Goal: Navigation & Orientation: Find specific page/section

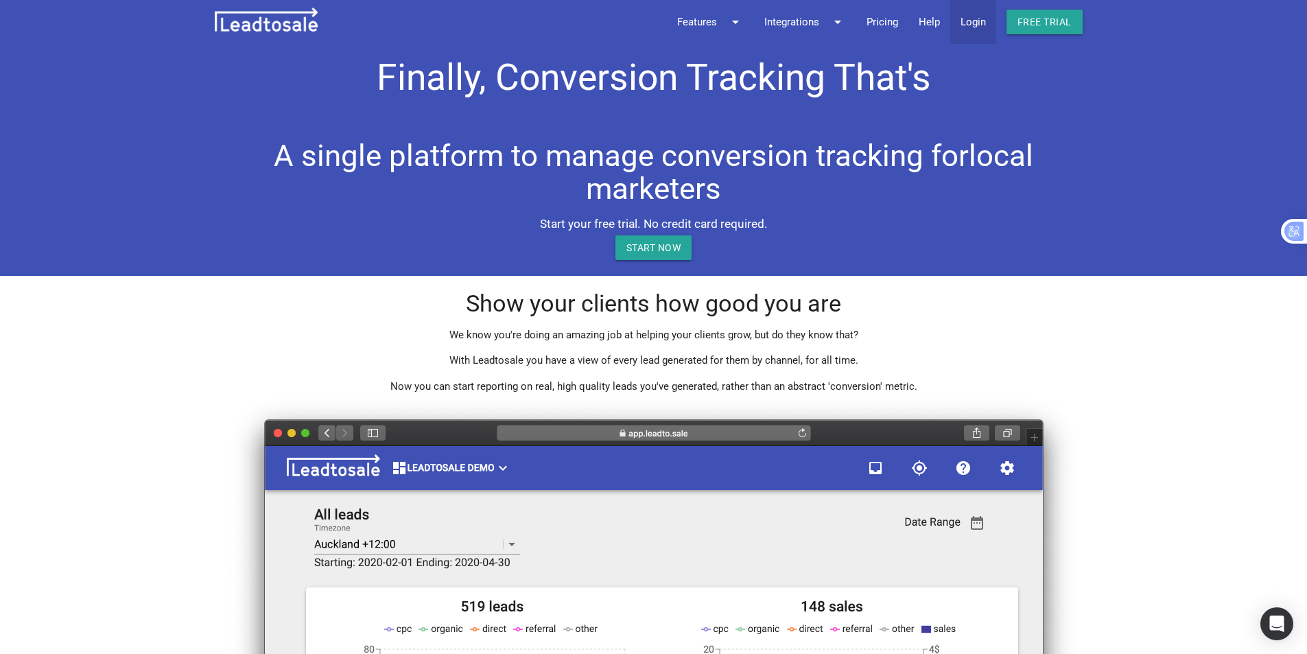
click at [974, 14] on link "Login" at bounding box center [973, 22] width 46 height 44
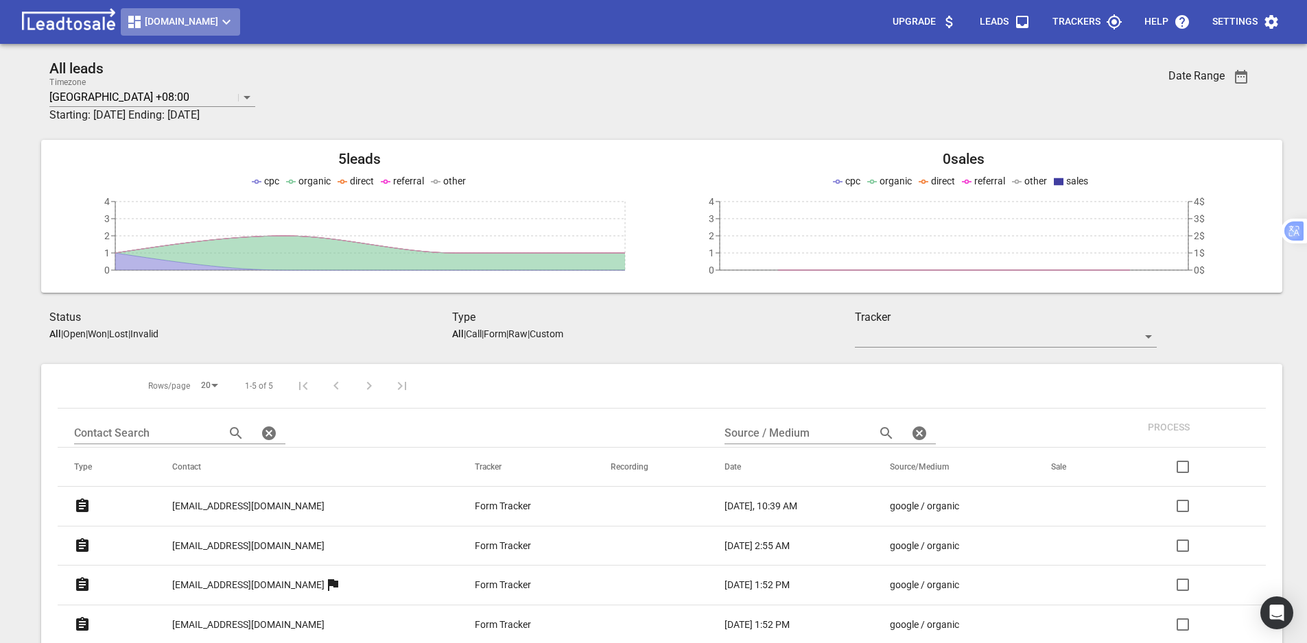
click at [182, 19] on span "msme.co.nz" at bounding box center [180, 22] width 108 height 16
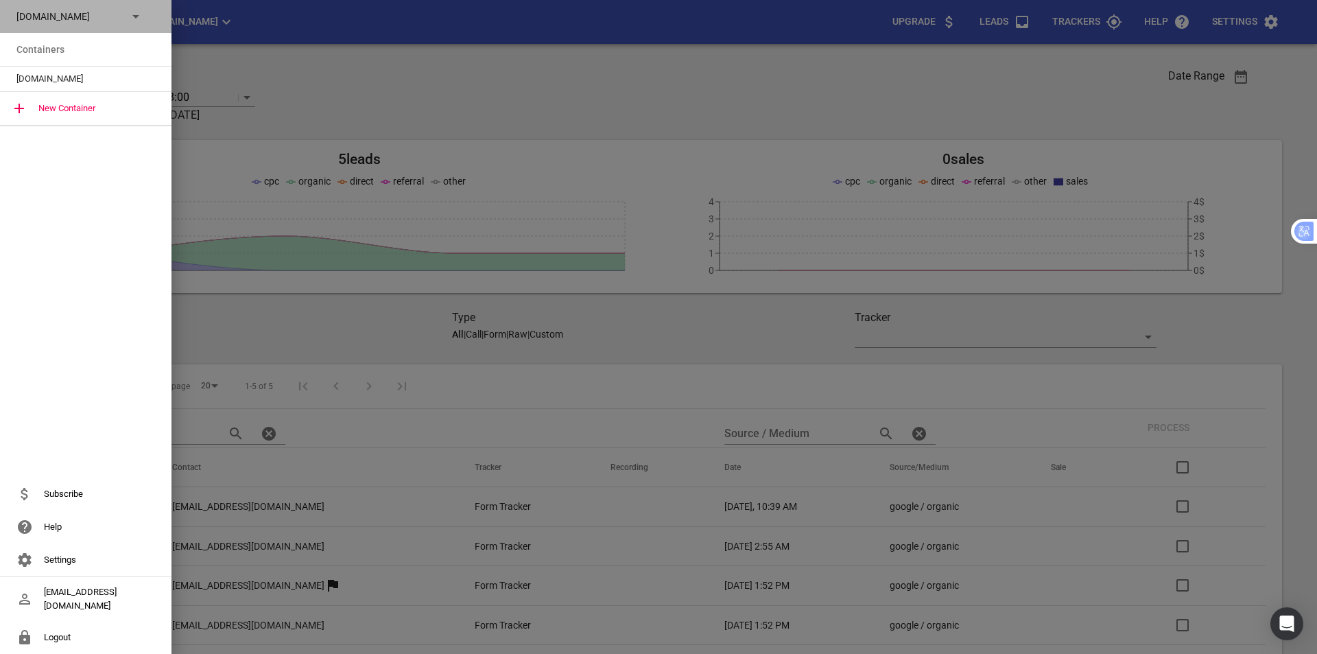
click at [131, 17] on icon at bounding box center [136, 16] width 16 height 16
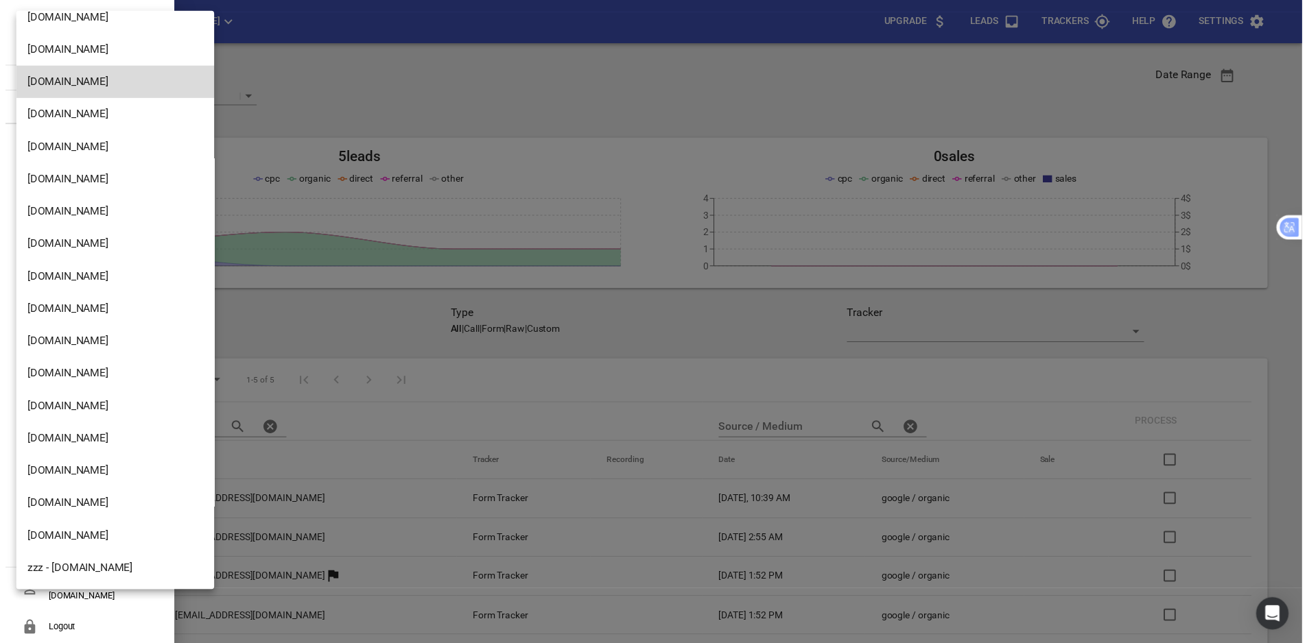
scroll to position [2255, 0]
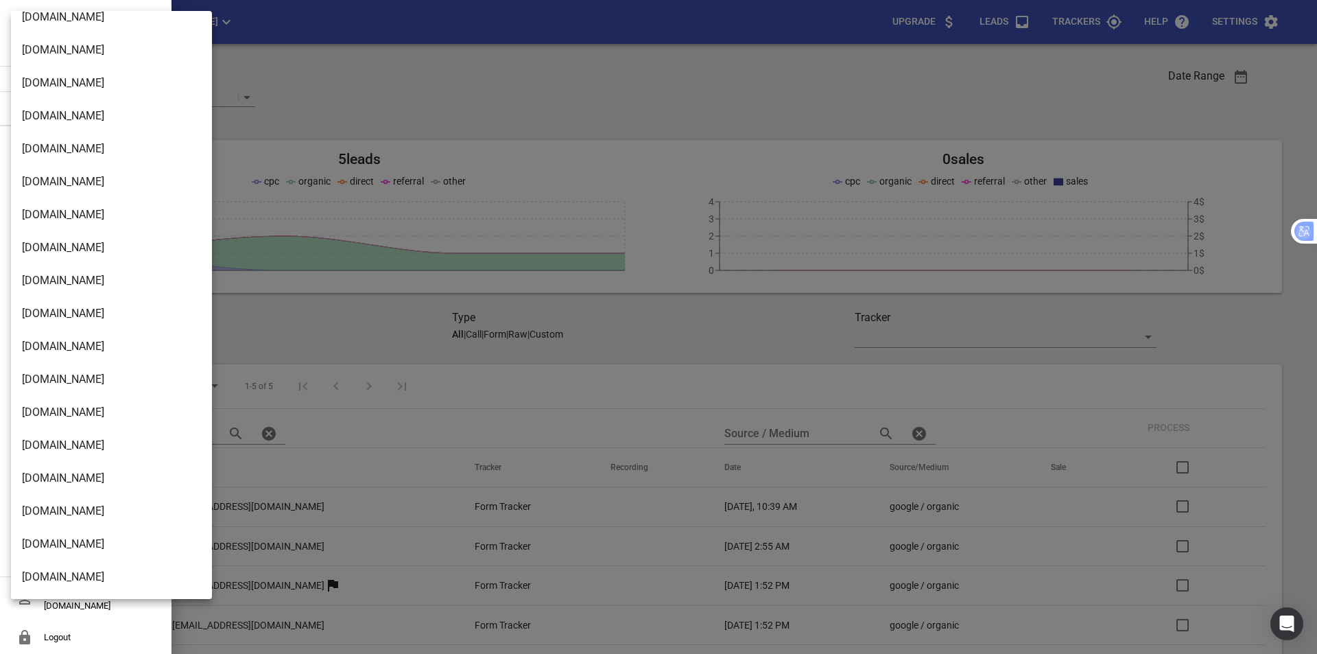
click at [82, 480] on li "Modernroofing.co.nz" at bounding box center [116, 478] width 211 height 33
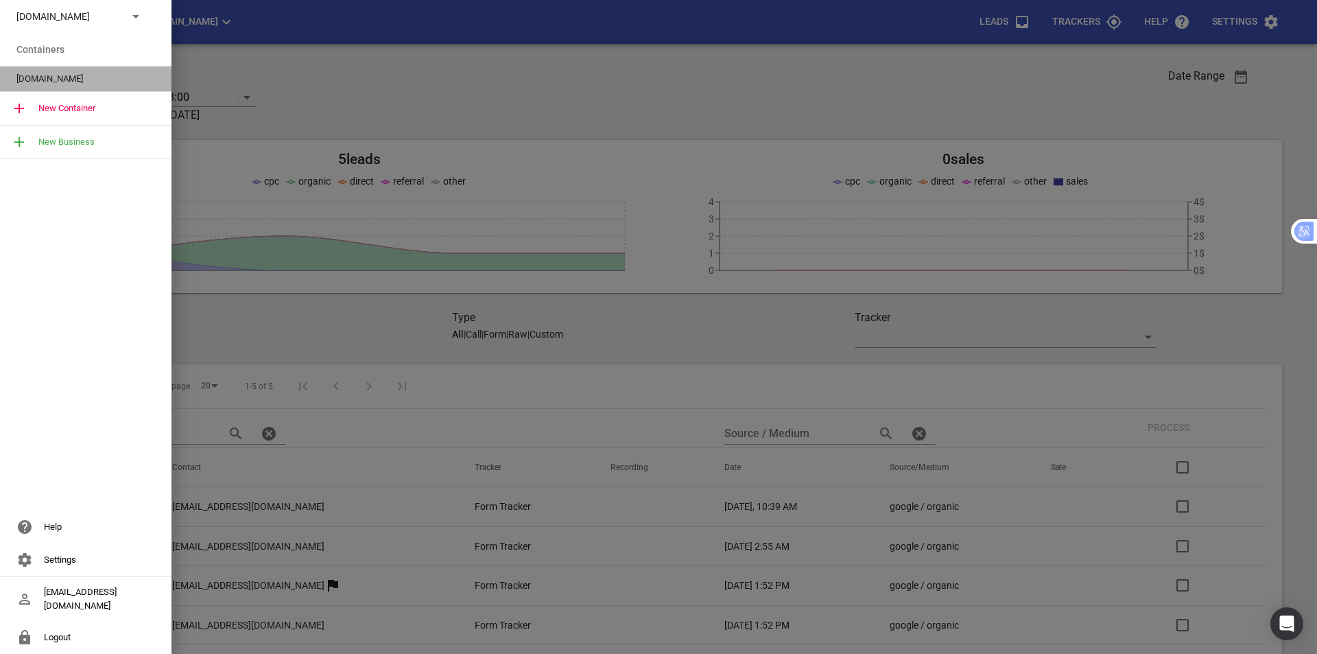
click at [82, 84] on span "Modernroofing.co.nz" at bounding box center [80, 79] width 128 height 14
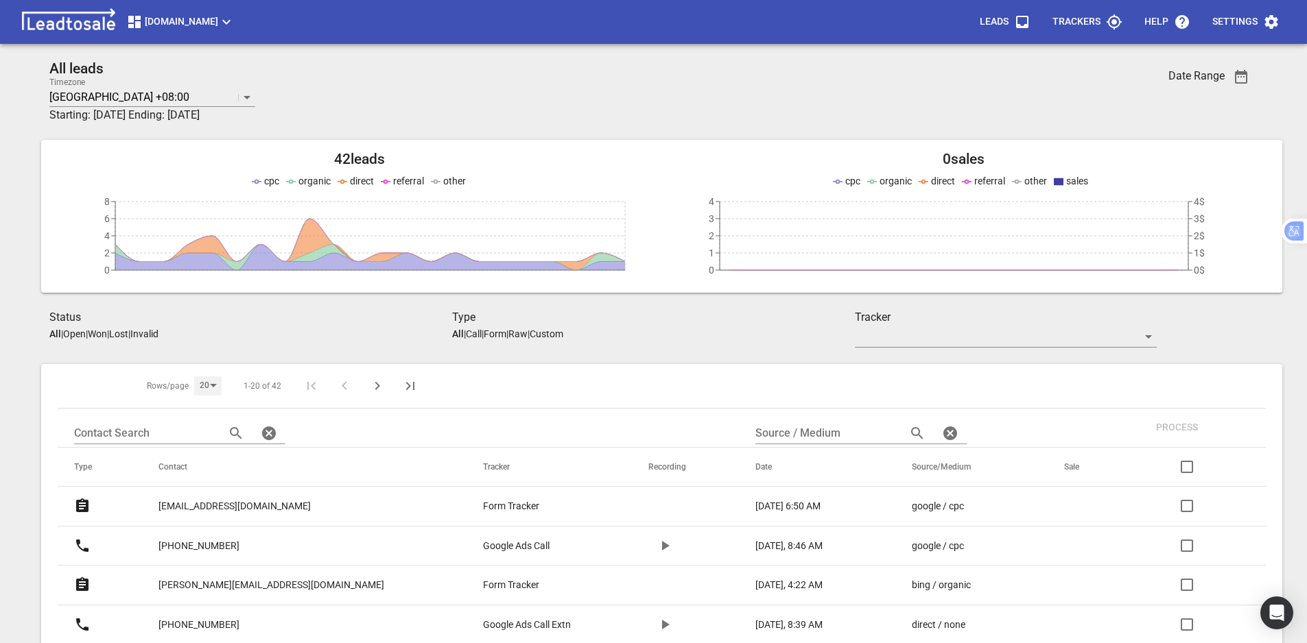
click at [202, 388] on div "20" at bounding box center [207, 386] width 27 height 19
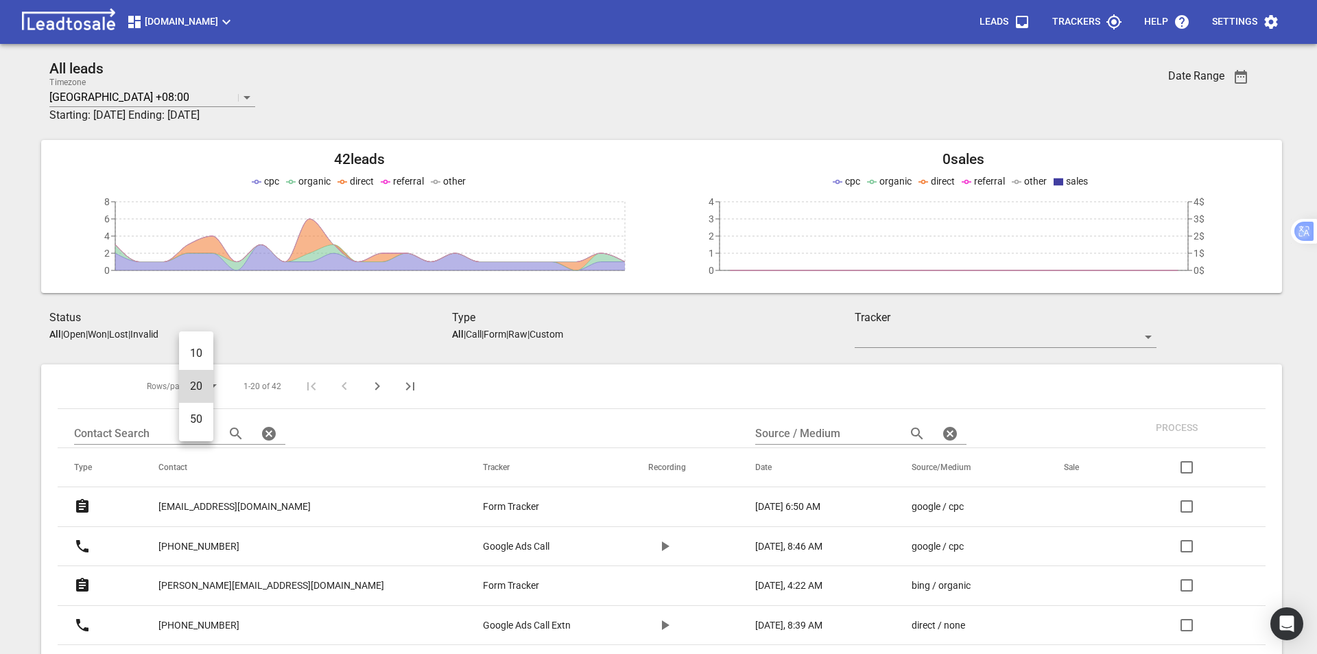
click at [201, 421] on li "50" at bounding box center [196, 419] width 34 height 33
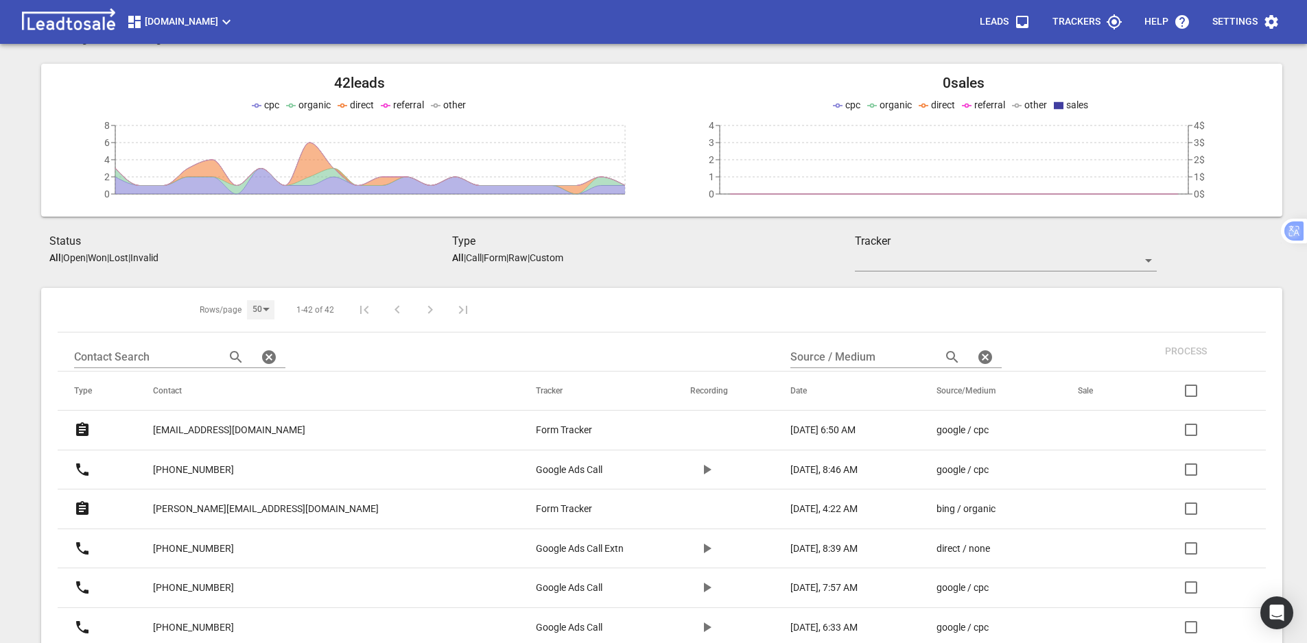
scroll to position [86, 0]
